Goal: Task Accomplishment & Management: Complete application form

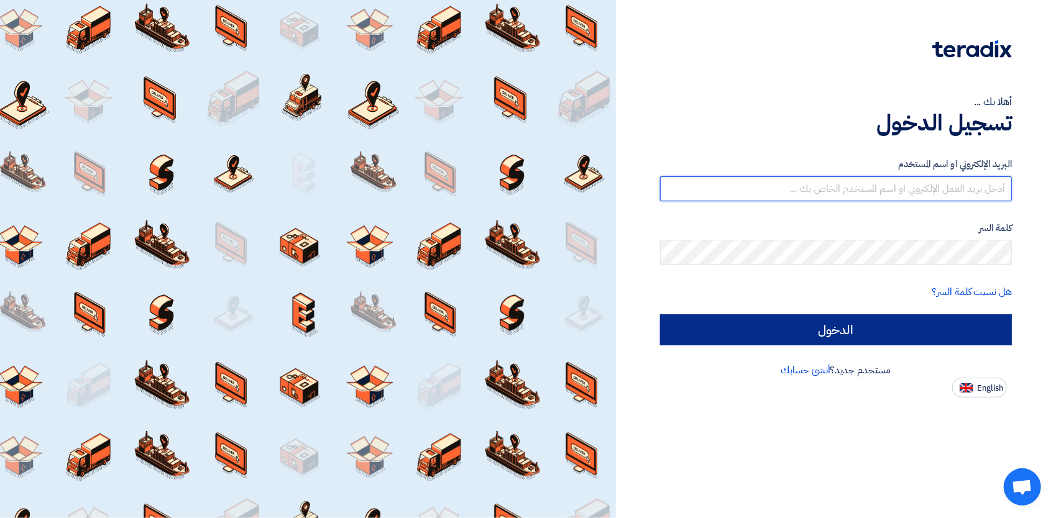
type input "[EMAIL_ADDRESS][DOMAIN_NAME]"
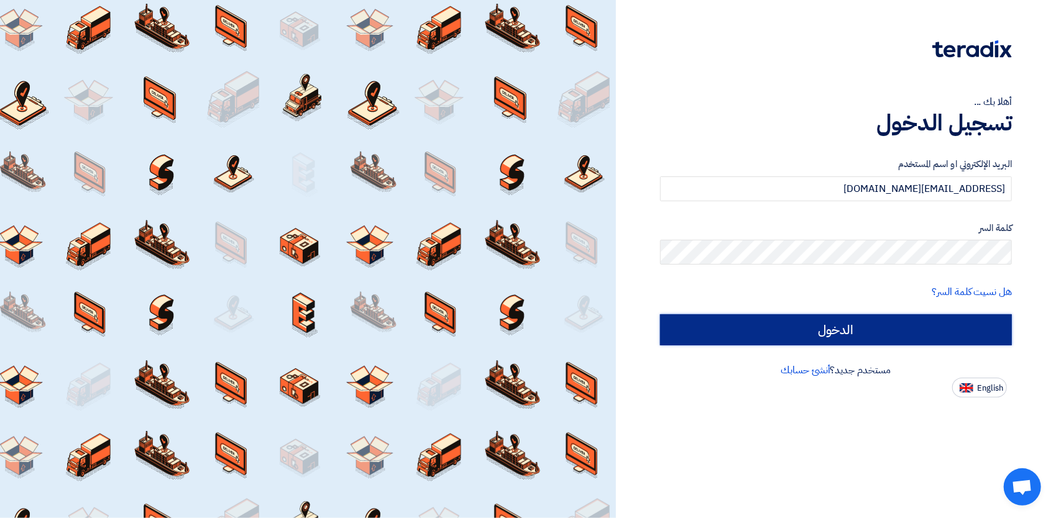
click at [850, 324] on input "الدخول" at bounding box center [836, 329] width 352 height 31
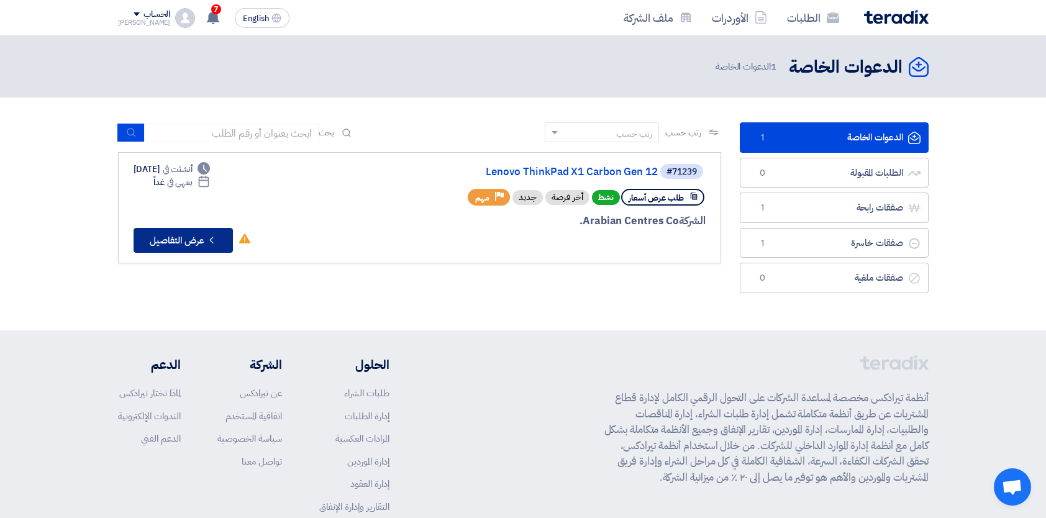
click at [200, 238] on button "Check details عرض التفاصيل" at bounding box center [183, 240] width 99 height 25
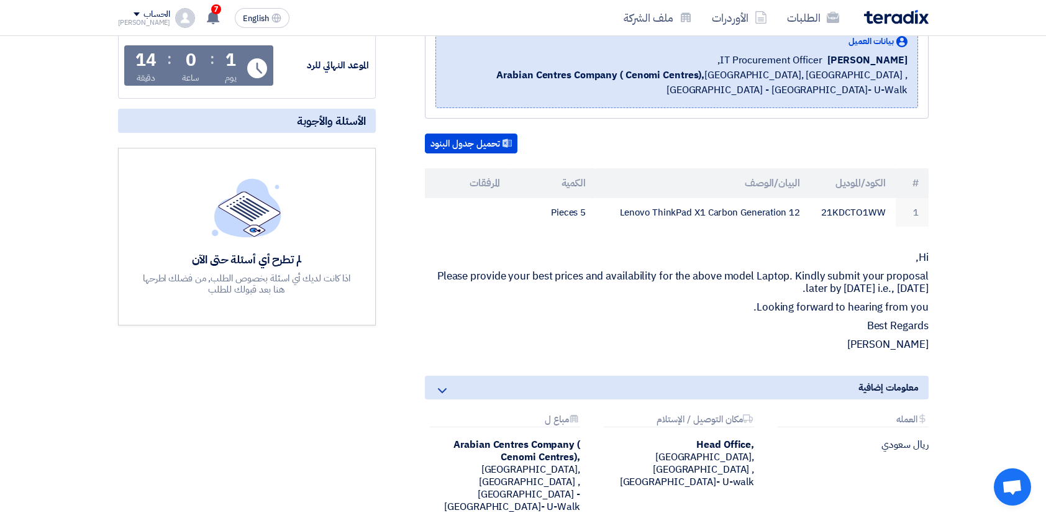
scroll to position [186, 0]
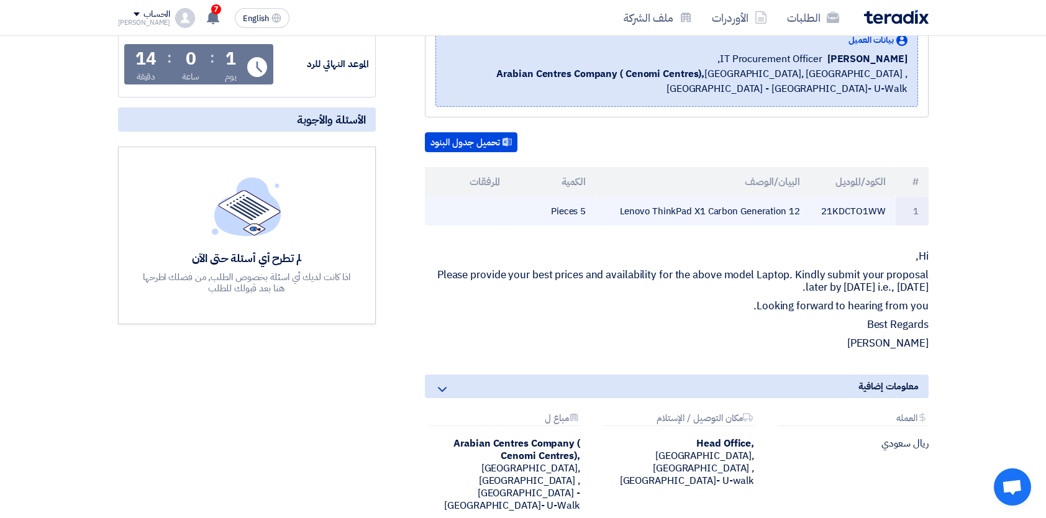
drag, startPoint x: 552, startPoint y: 210, endPoint x: 881, endPoint y: 211, distance: 329.4
click at [881, 211] on tr "1 21KDCTO1WW Lenovo ThinkPad X1 Carbon Generation 12 5 Pieces" at bounding box center [677, 211] width 504 height 29
drag, startPoint x: 881, startPoint y: 211, endPoint x: 841, endPoint y: 214, distance: 39.8
click at [849, 214] on td "21KDCTO1WW" at bounding box center [853, 211] width 86 height 29
drag, startPoint x: 886, startPoint y: 208, endPoint x: 787, endPoint y: 210, distance: 98.8
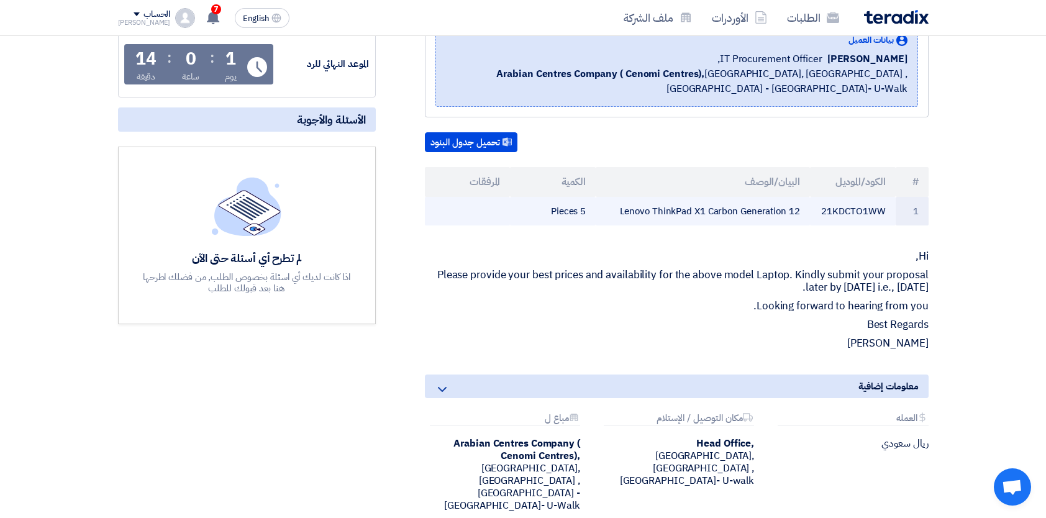
click at [787, 210] on tr "1 21KDCTO1WW Lenovo ThinkPad X1 Carbon Generation 12 5 Pieces" at bounding box center [677, 211] width 504 height 29
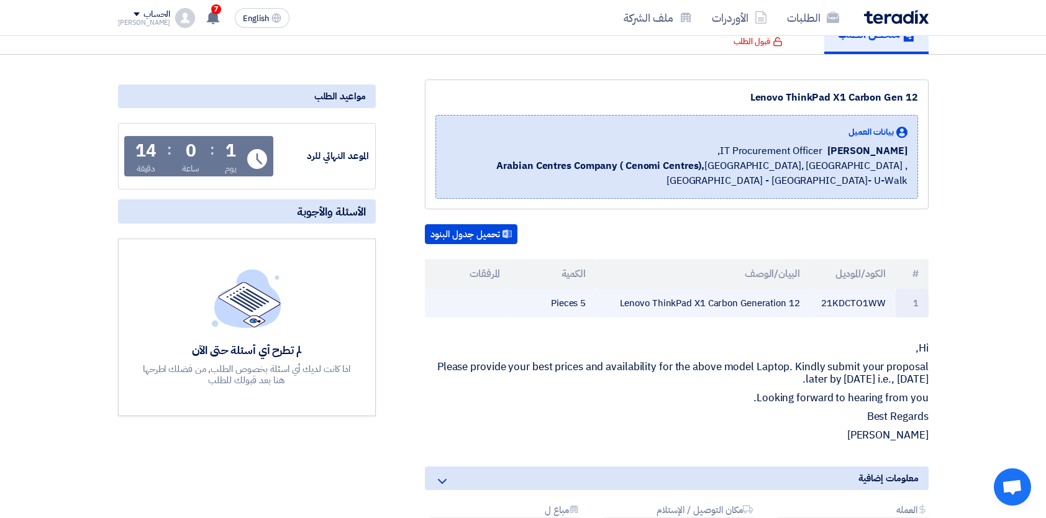
scroll to position [124, 0]
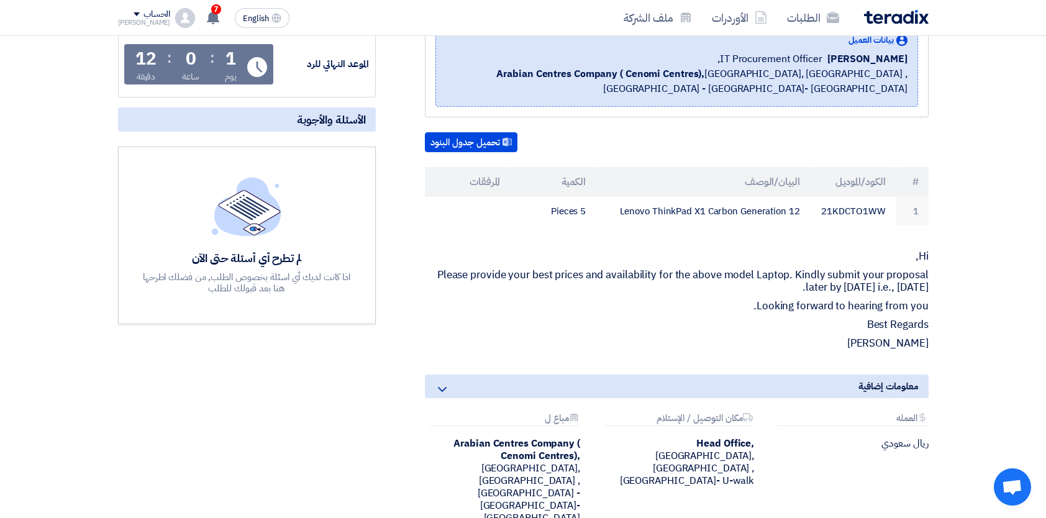
scroll to position [186, 0]
click at [474, 141] on button "تحميل جدول البنود" at bounding box center [471, 142] width 93 height 20
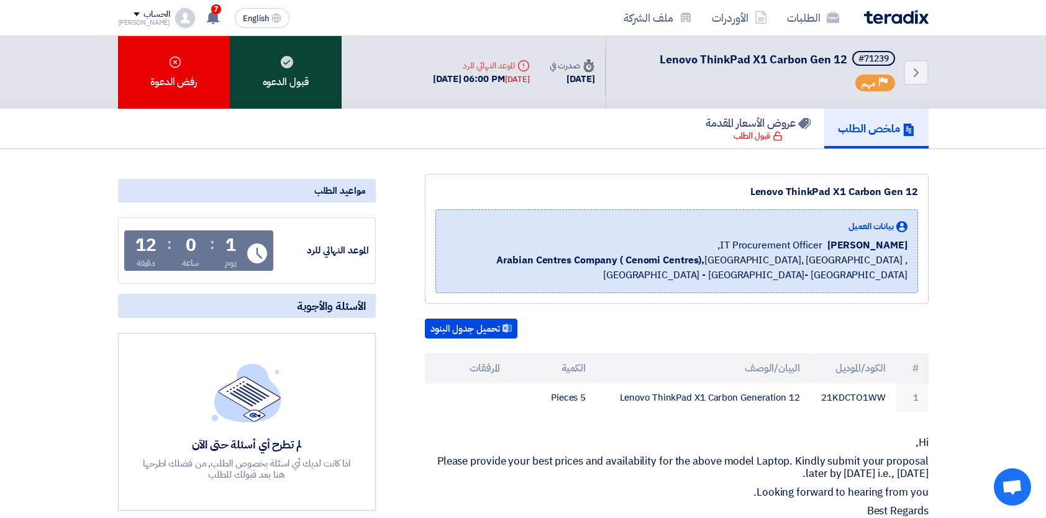
click at [292, 63] on use at bounding box center [287, 62] width 12 height 12
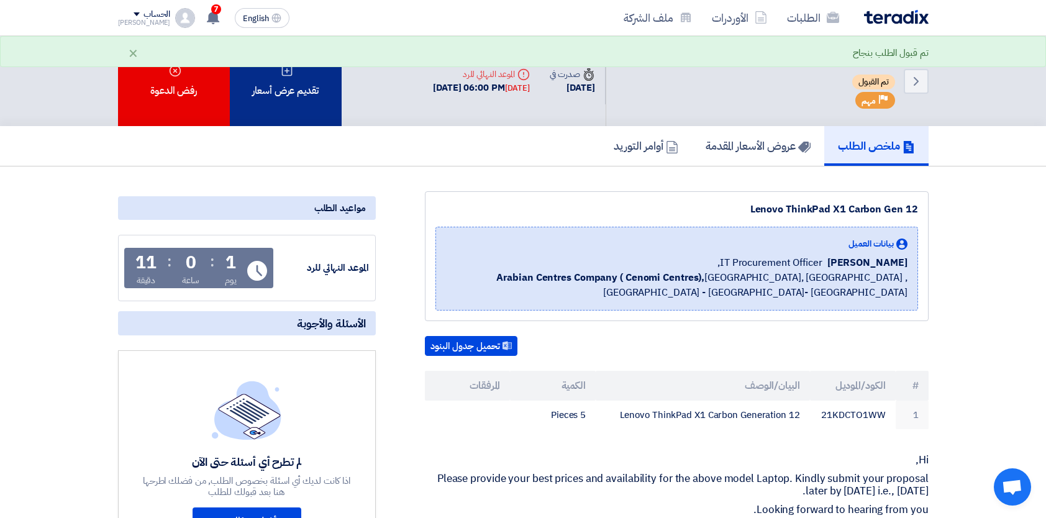
click at [291, 96] on div "تقديم عرض أسعار" at bounding box center [286, 81] width 112 height 90
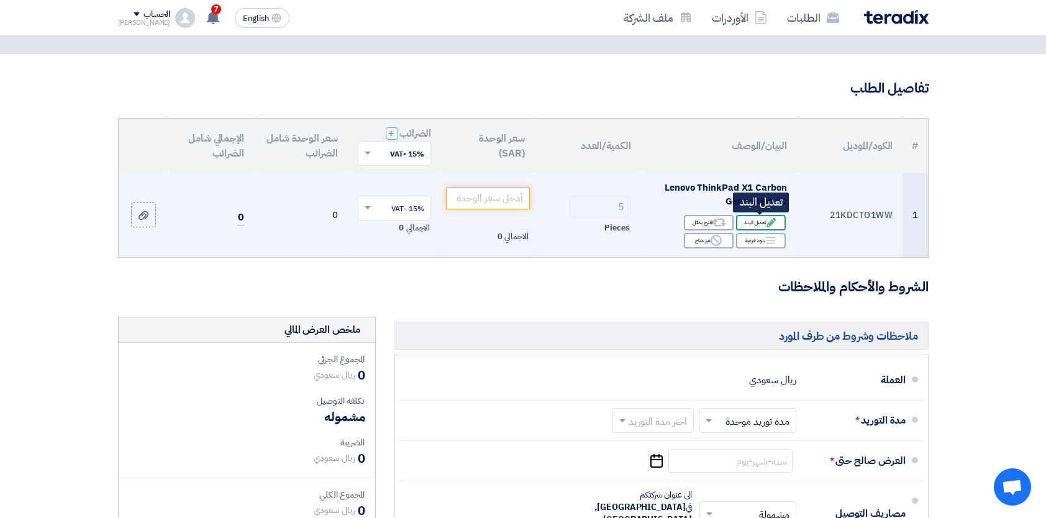
scroll to position [62, 0]
click at [492, 196] on input "number" at bounding box center [488, 197] width 84 height 22
click at [508, 201] on input "number" at bounding box center [488, 197] width 84 height 22
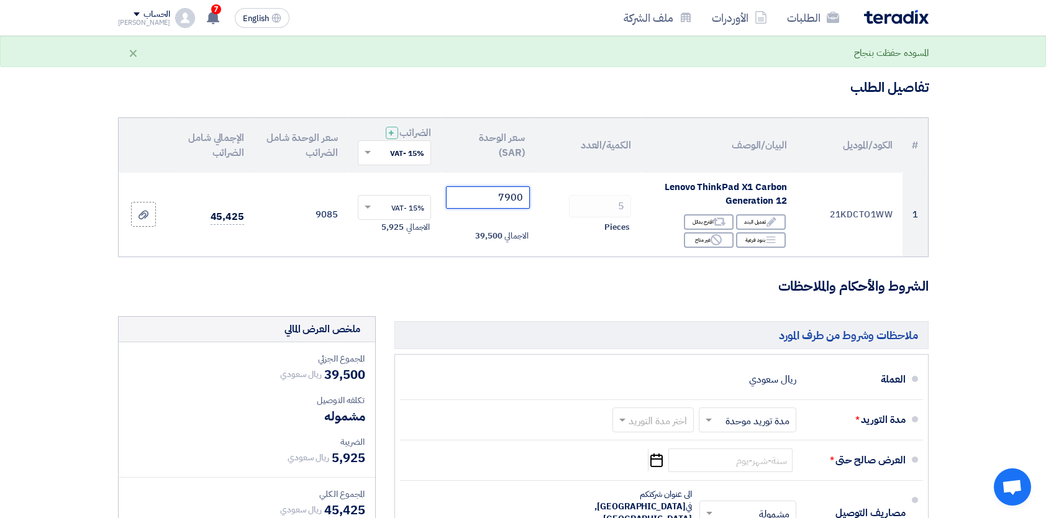
type input "7900"
click at [588, 162] on th "الكمية/العدد" at bounding box center [588, 145] width 106 height 55
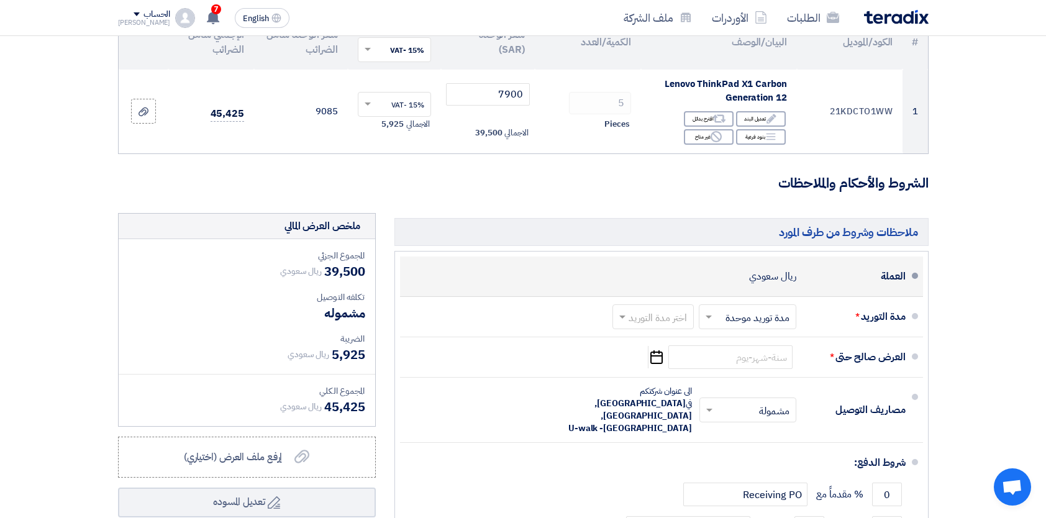
scroll to position [186, 0]
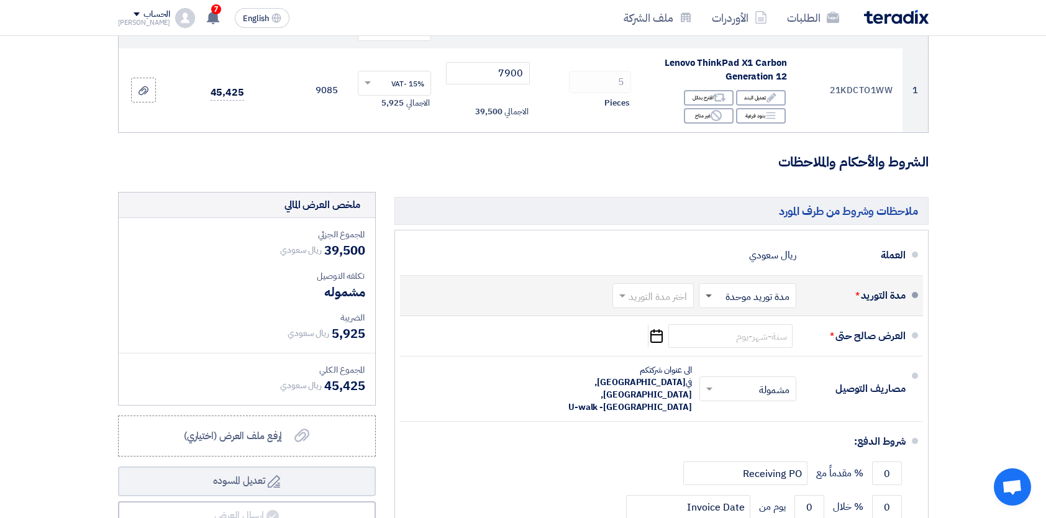
click at [707, 296] on span at bounding box center [709, 297] width 6 height 4
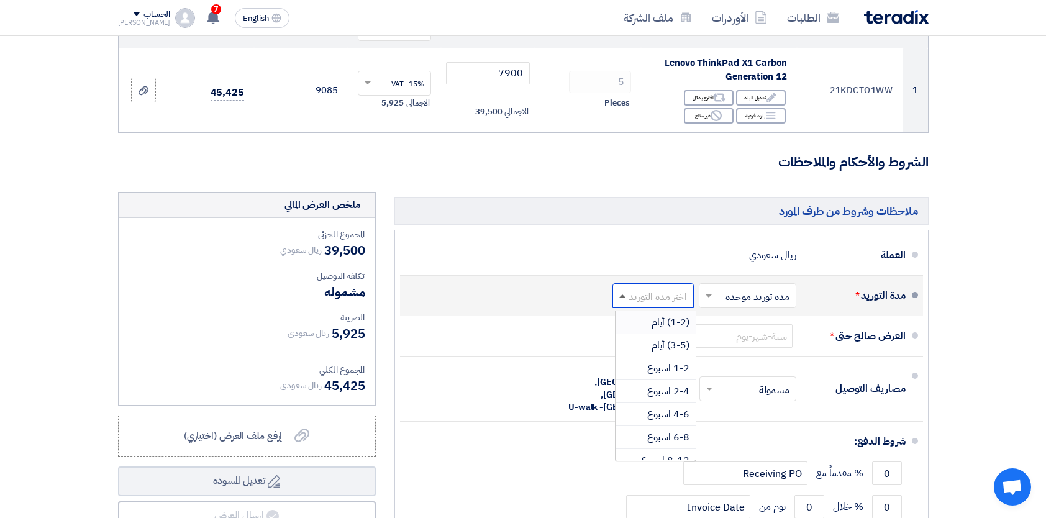
click at [622, 295] on span at bounding box center [623, 296] width 6 height 3
click at [669, 321] on span "(1-2) أيام" at bounding box center [671, 322] width 38 height 15
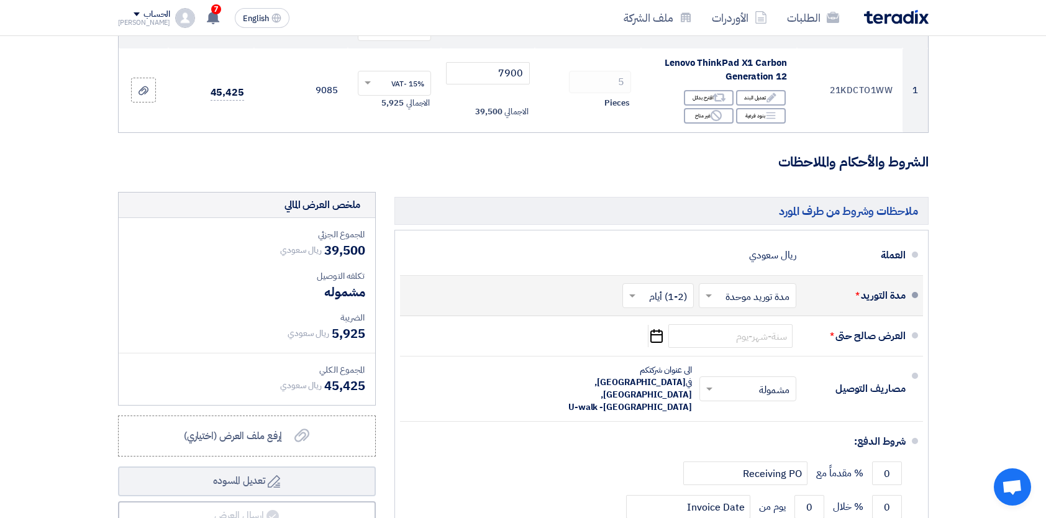
click at [715, 297] on span at bounding box center [708, 296] width 16 height 12
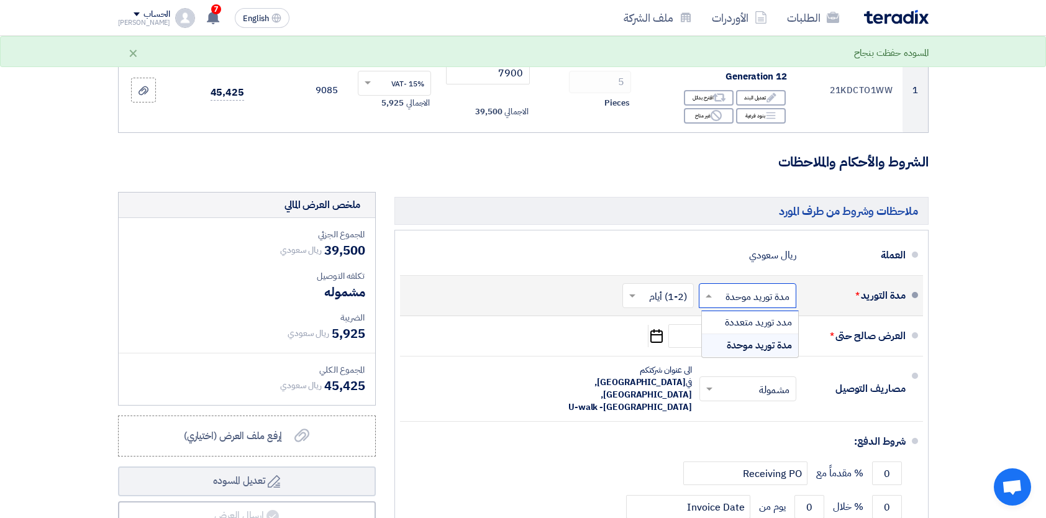
click at [715, 296] on span at bounding box center [708, 296] width 16 height 12
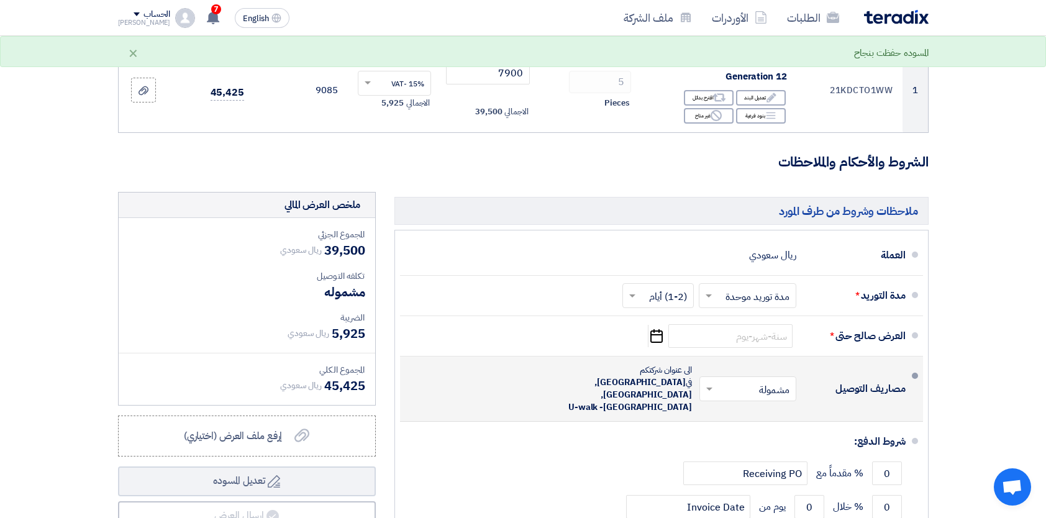
click at [488, 357] on li "مصاريف التوصيل × مشمولة × الى عنوان شركتكم في Saudi Arabia, Riyadh, King Saud U…" at bounding box center [661, 389] width 523 height 65
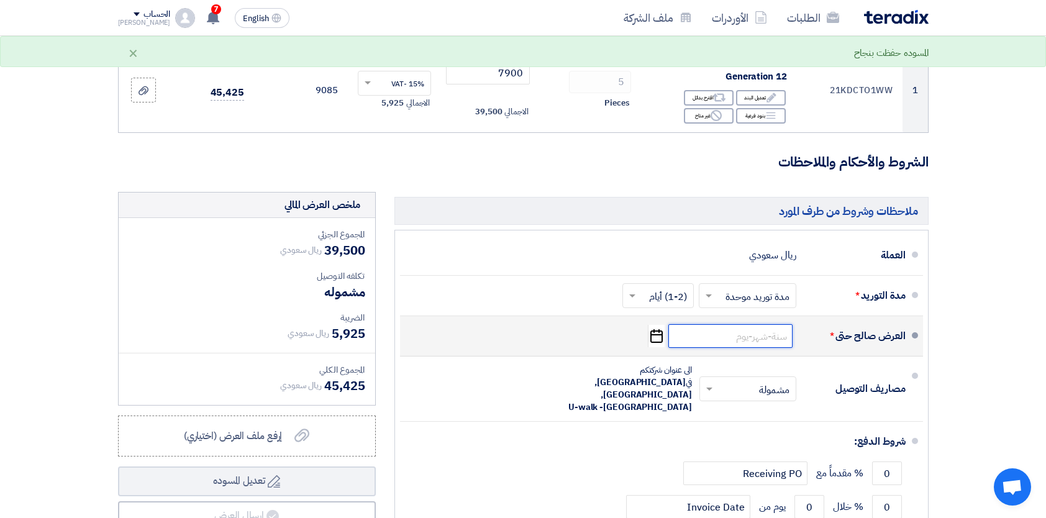
click at [718, 337] on input at bounding box center [731, 336] width 124 height 24
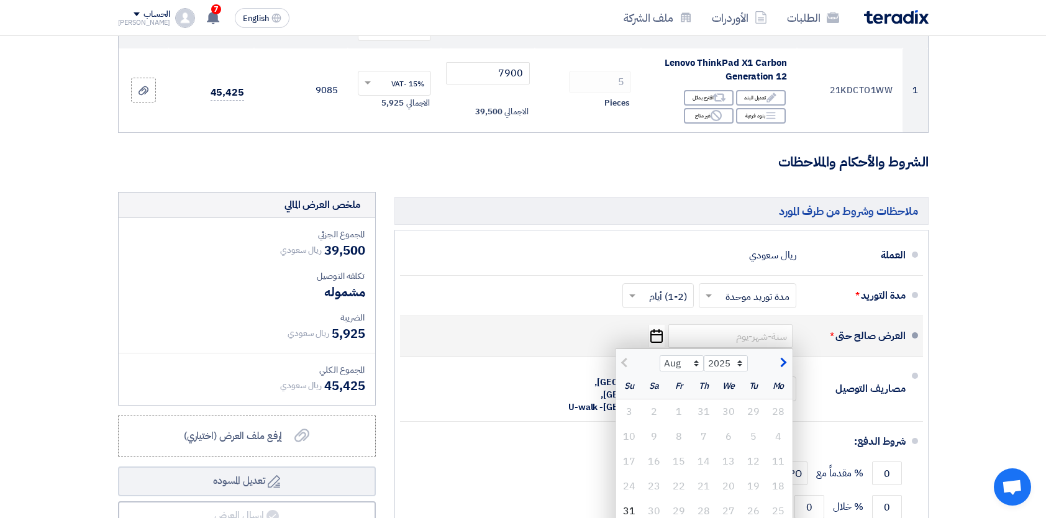
click at [783, 361] on span "button" at bounding box center [782, 363] width 7 height 14
select select "9"
click at [634, 410] on div "7" at bounding box center [629, 412] width 25 height 25
type input "9/7/2025"
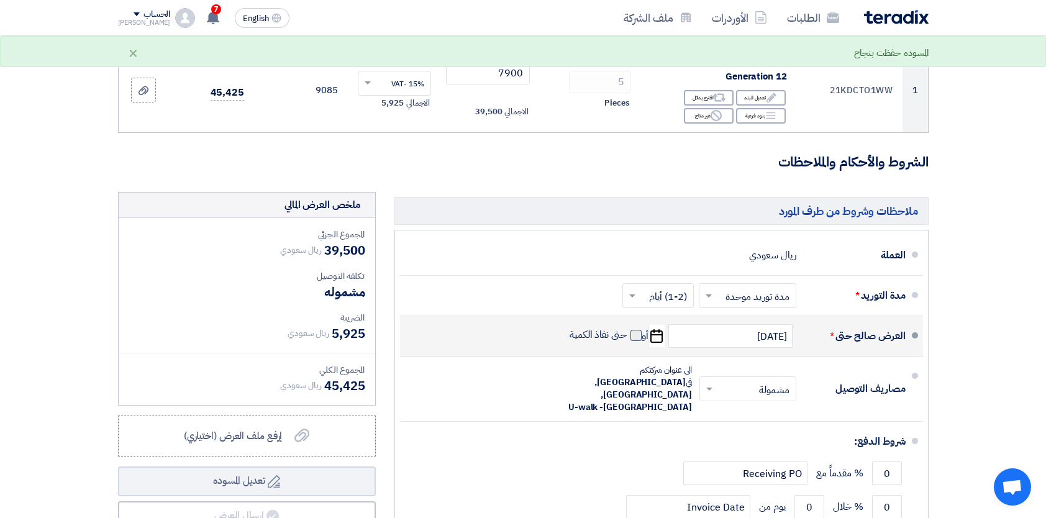
click at [638, 335] on span at bounding box center [636, 335] width 11 height 11
click at [627, 335] on input "حتى نفاذ الكمية" at bounding box center [597, 341] width 60 height 24
checkbox input "true"
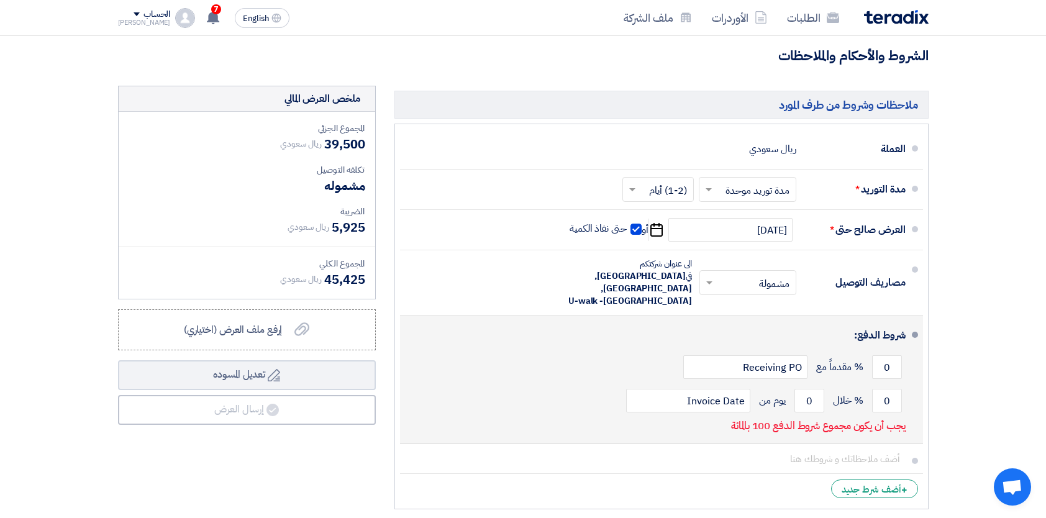
scroll to position [311, 0]
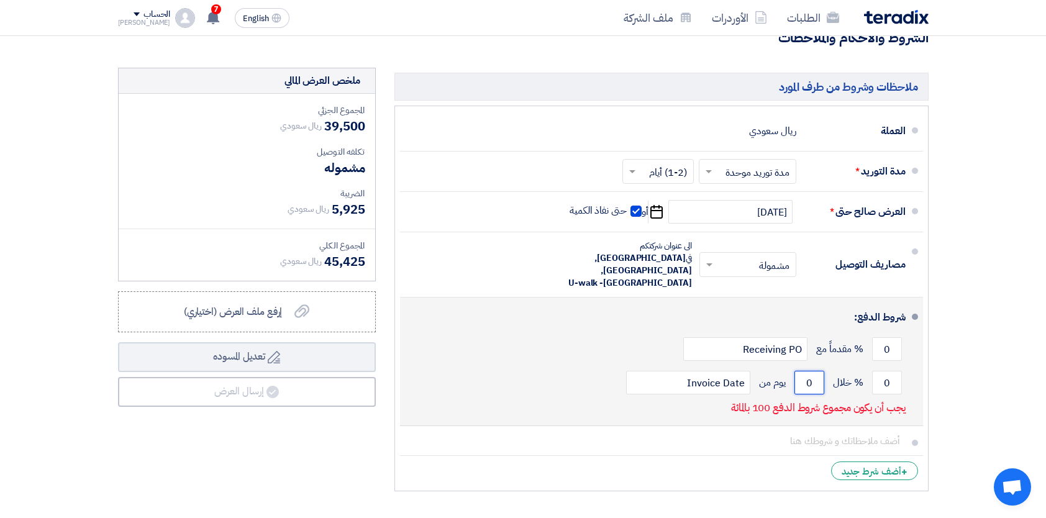
click at [804, 371] on input "0" at bounding box center [810, 383] width 30 height 24
drag, startPoint x: 804, startPoint y: 371, endPoint x: 812, endPoint y: 370, distance: 8.1
click at [812, 371] on input "0" at bounding box center [810, 383] width 30 height 24
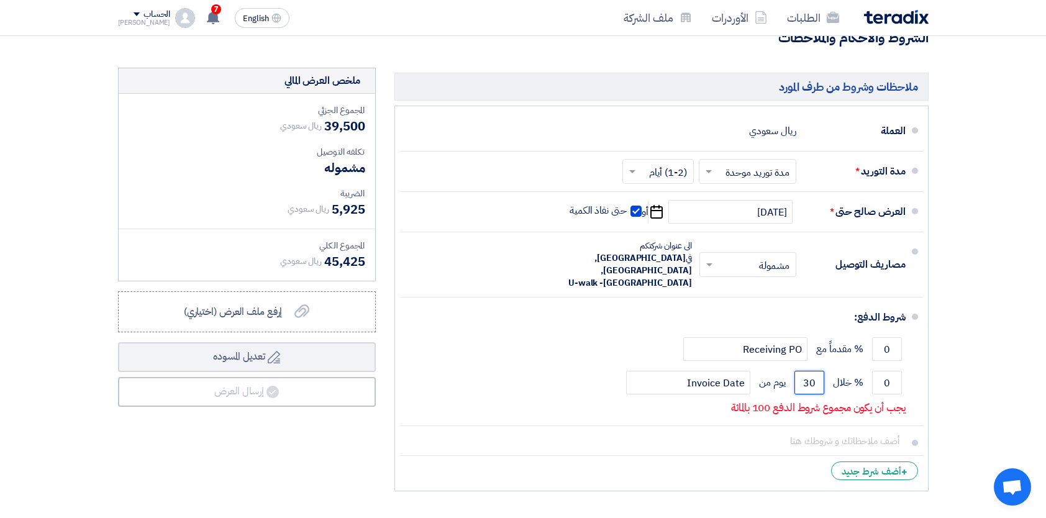
type input "30"
click at [994, 346] on section "تفاصيل الطلب # الكود/الموديل البيان/الوصف الكمية/العدد سعر الوحدة (SAR) الضرائب…" at bounding box center [523, 171] width 1046 height 733
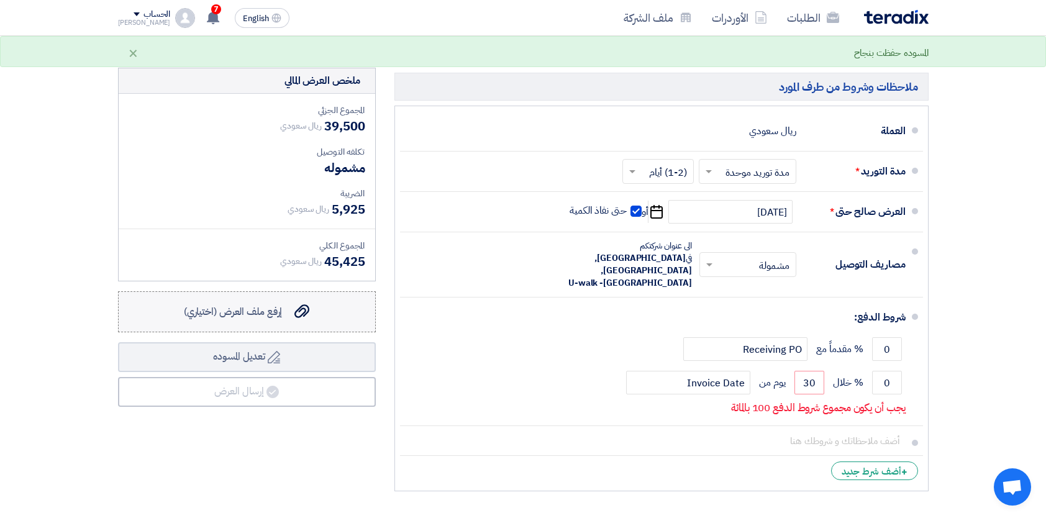
click at [267, 310] on span "إرفع ملف العرض (اختياري)" at bounding box center [233, 311] width 99 height 15
click at [0, 0] on input "إرفع ملف العرض (اختياري) إرفع ملف العرض (اختياري)" at bounding box center [0, 0] width 0 height 0
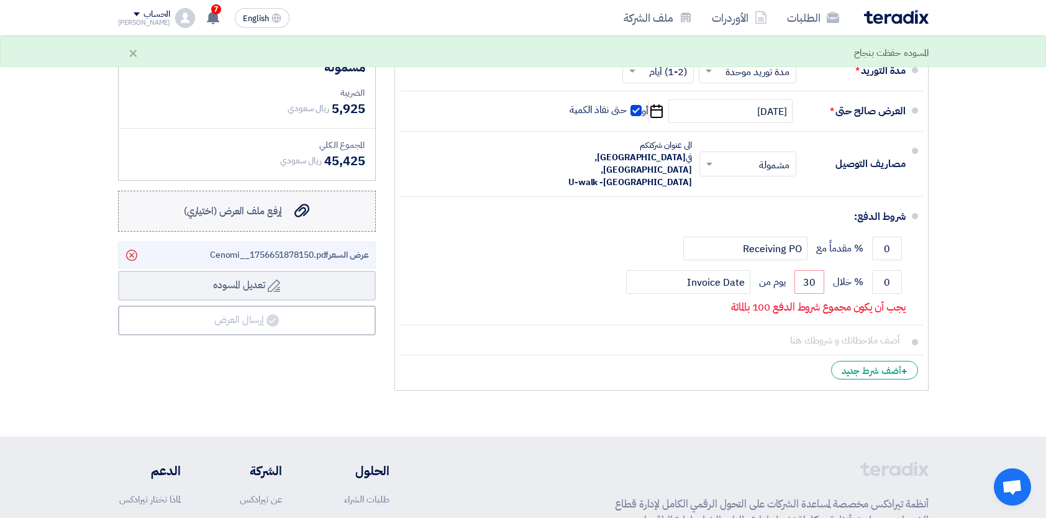
scroll to position [435, 0]
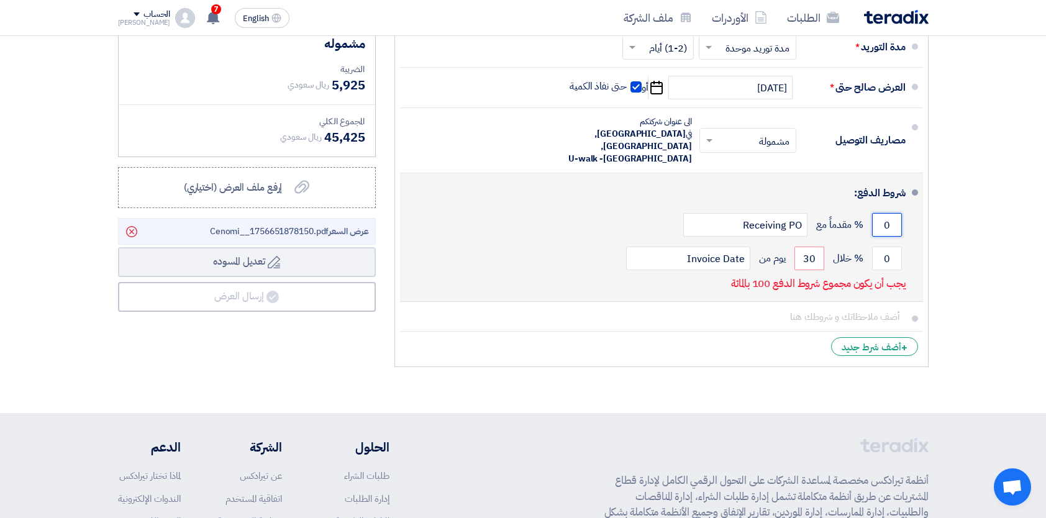
click at [878, 213] on input "0" at bounding box center [887, 225] width 30 height 24
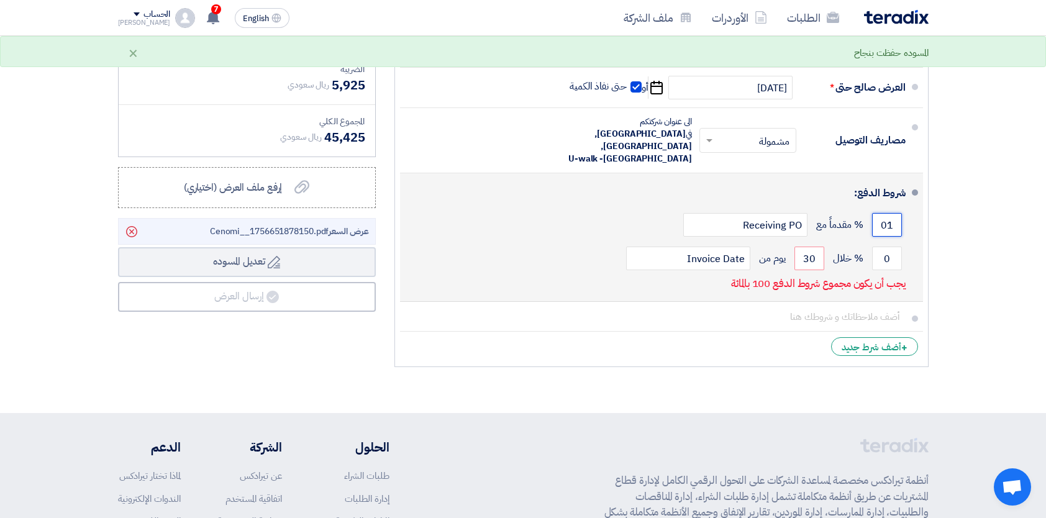
type input "0"
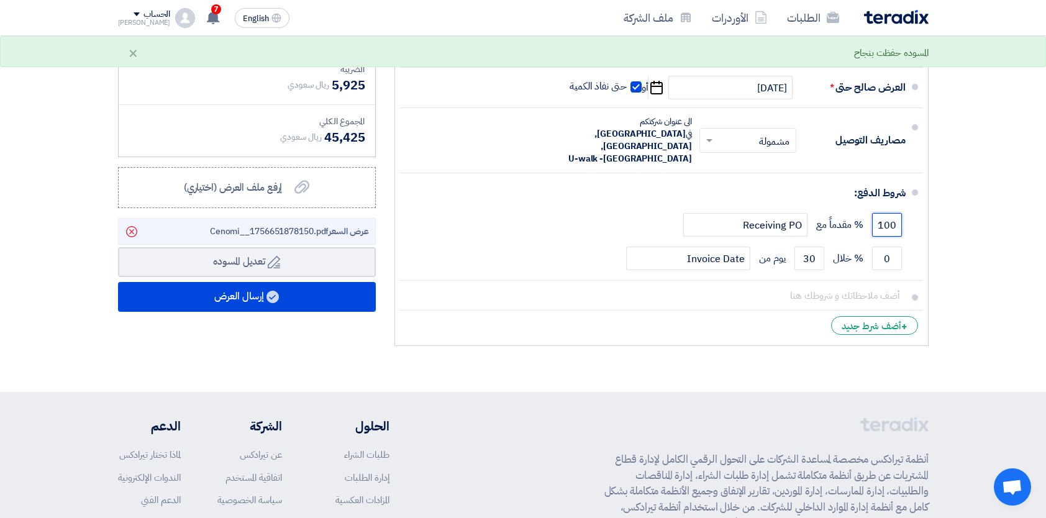
type input "100"
click at [621, 359] on section "تفاصيل الطلب # الكود/الموديل البيان/الوصف الكمية/العدد سعر الوحدة (SAR) الضرائب…" at bounding box center [523, 37] width 1046 height 712
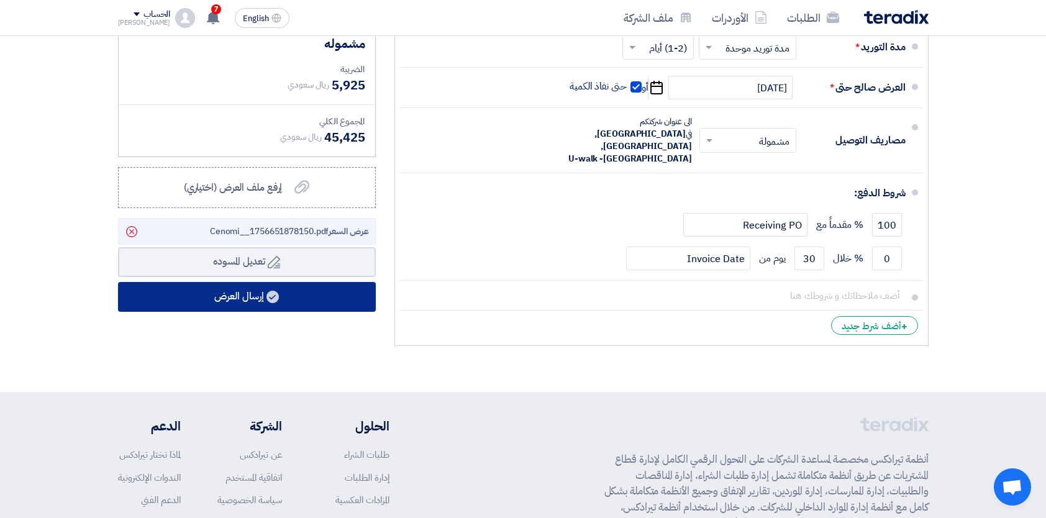
click at [252, 296] on button "إرسال العرض" at bounding box center [247, 297] width 258 height 30
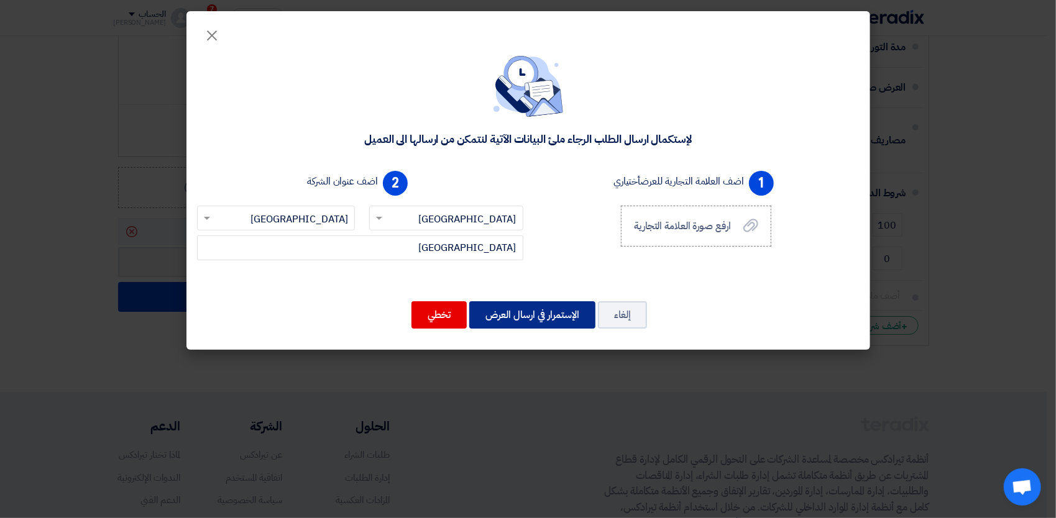
drag, startPoint x: 541, startPoint y: 317, endPoint x: 416, endPoint y: 339, distance: 126.3
click at [415, 341] on div "لإستكمال ارسال الطلب الرجاء ملئ البيانات الآتية لنتمكن من ارسالها الى العميل 1 …" at bounding box center [528, 195] width 684 height 310
click at [437, 314] on button "تخطي" at bounding box center [438, 314] width 55 height 27
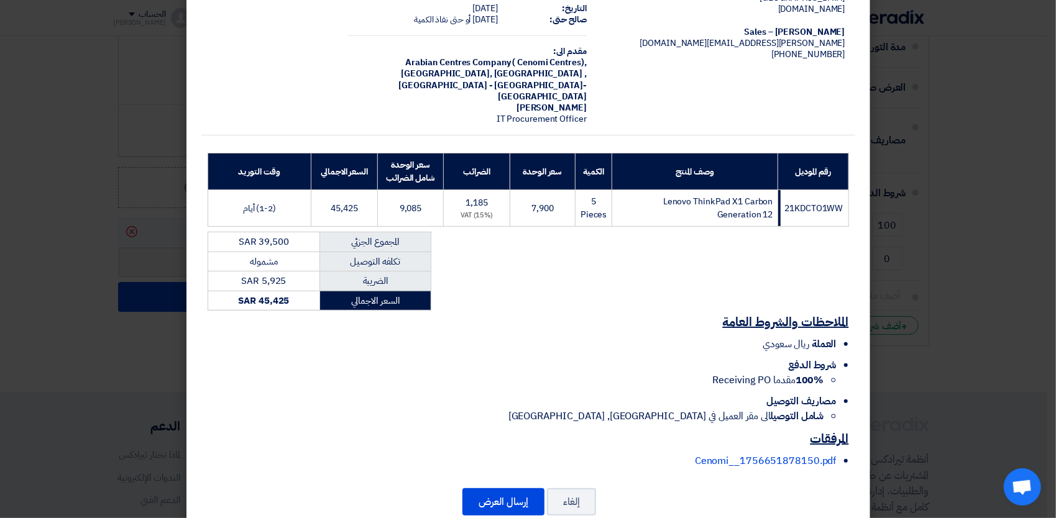
scroll to position [73, 0]
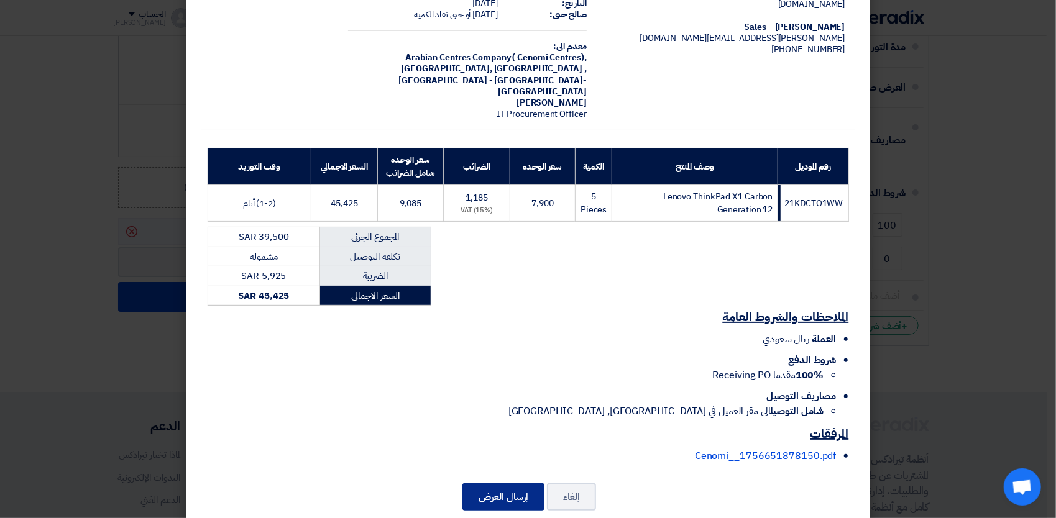
click at [509, 483] on button "إرسال العرض" at bounding box center [503, 496] width 82 height 27
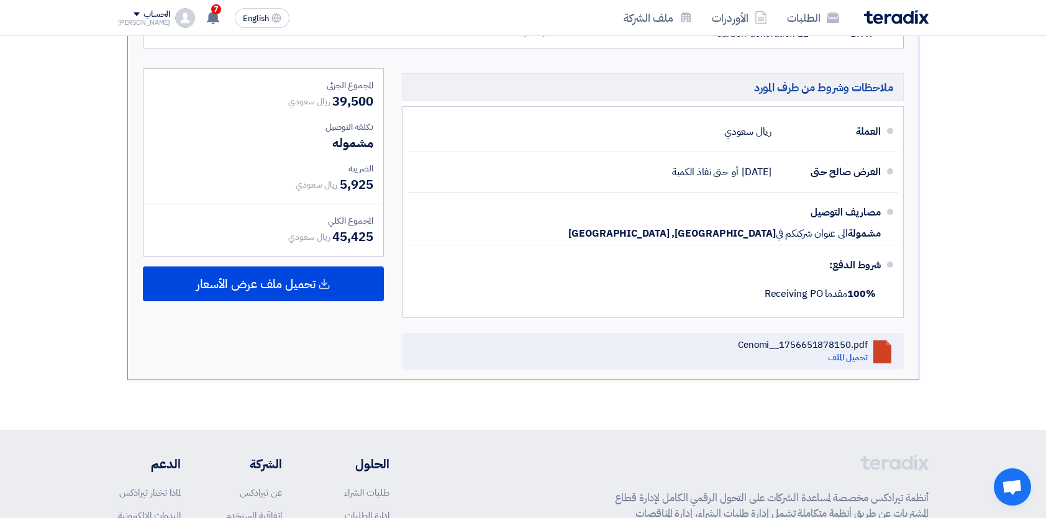
scroll to position [373, 0]
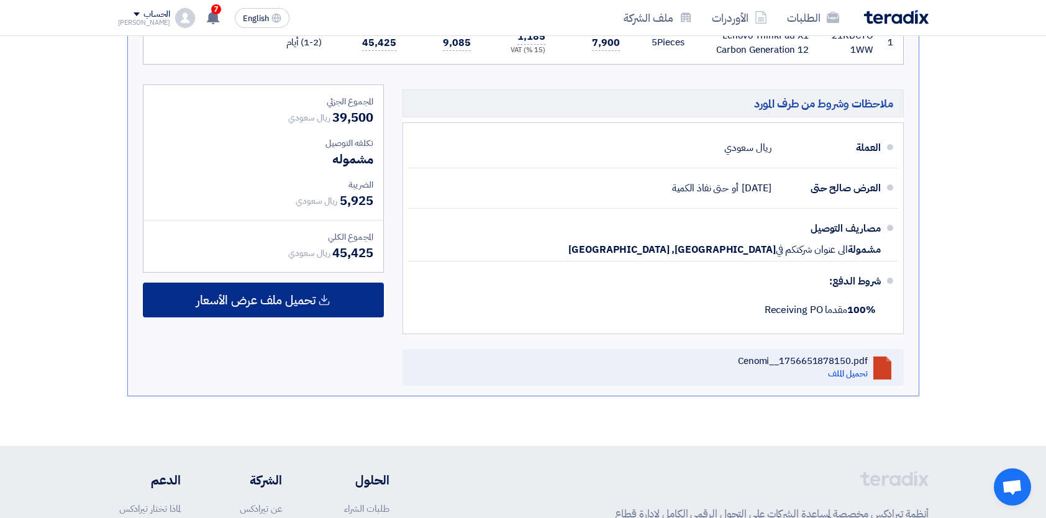
click at [277, 300] on span "تحميل ملف عرض الأسعار" at bounding box center [255, 300] width 119 height 11
click at [278, 296] on span "تحميل ملف عرض الأسعار" at bounding box center [255, 300] width 119 height 11
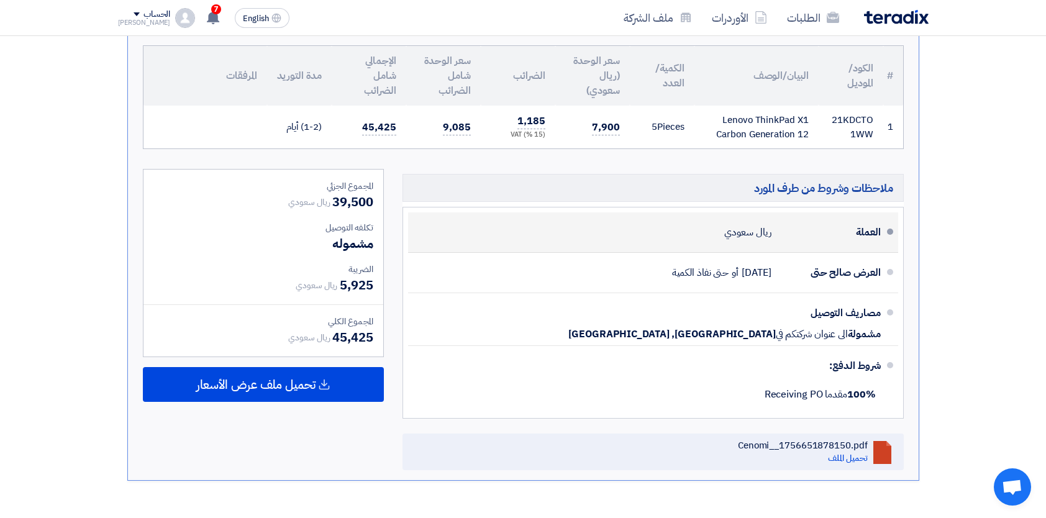
scroll to position [311, 0]
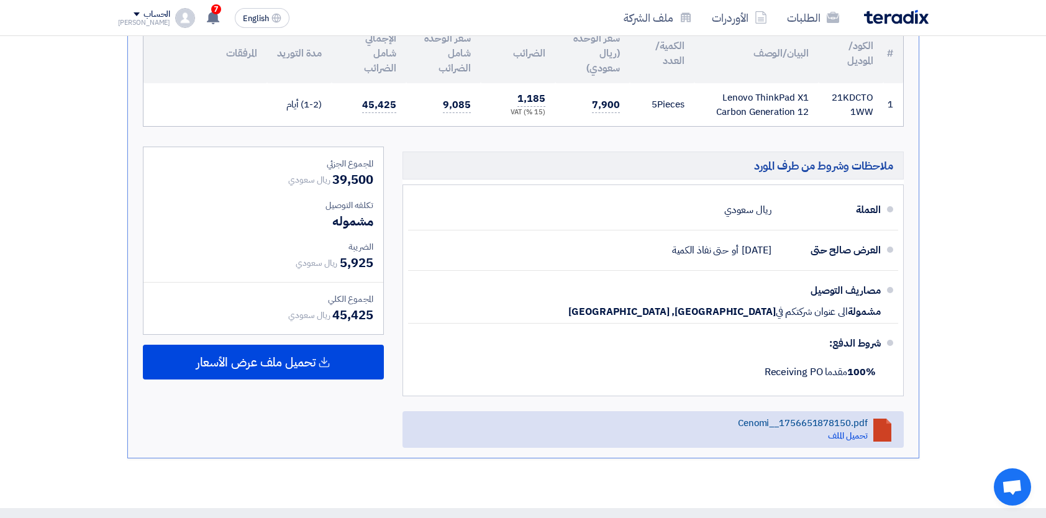
click at [856, 424] on div "Cenomi__1756651878150.pdf" at bounding box center [803, 423] width 130 height 11
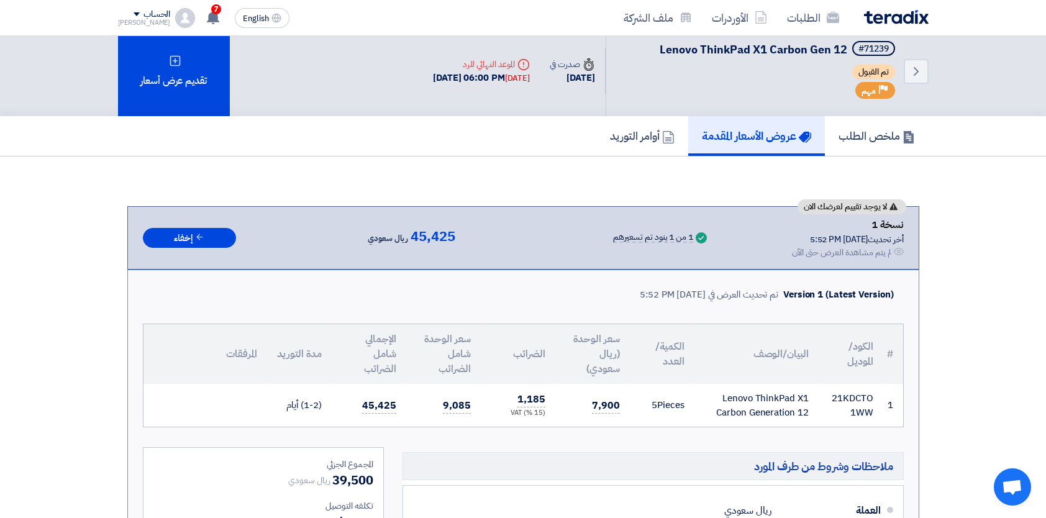
scroll to position [0, 0]
